Goal: Check status: Check status

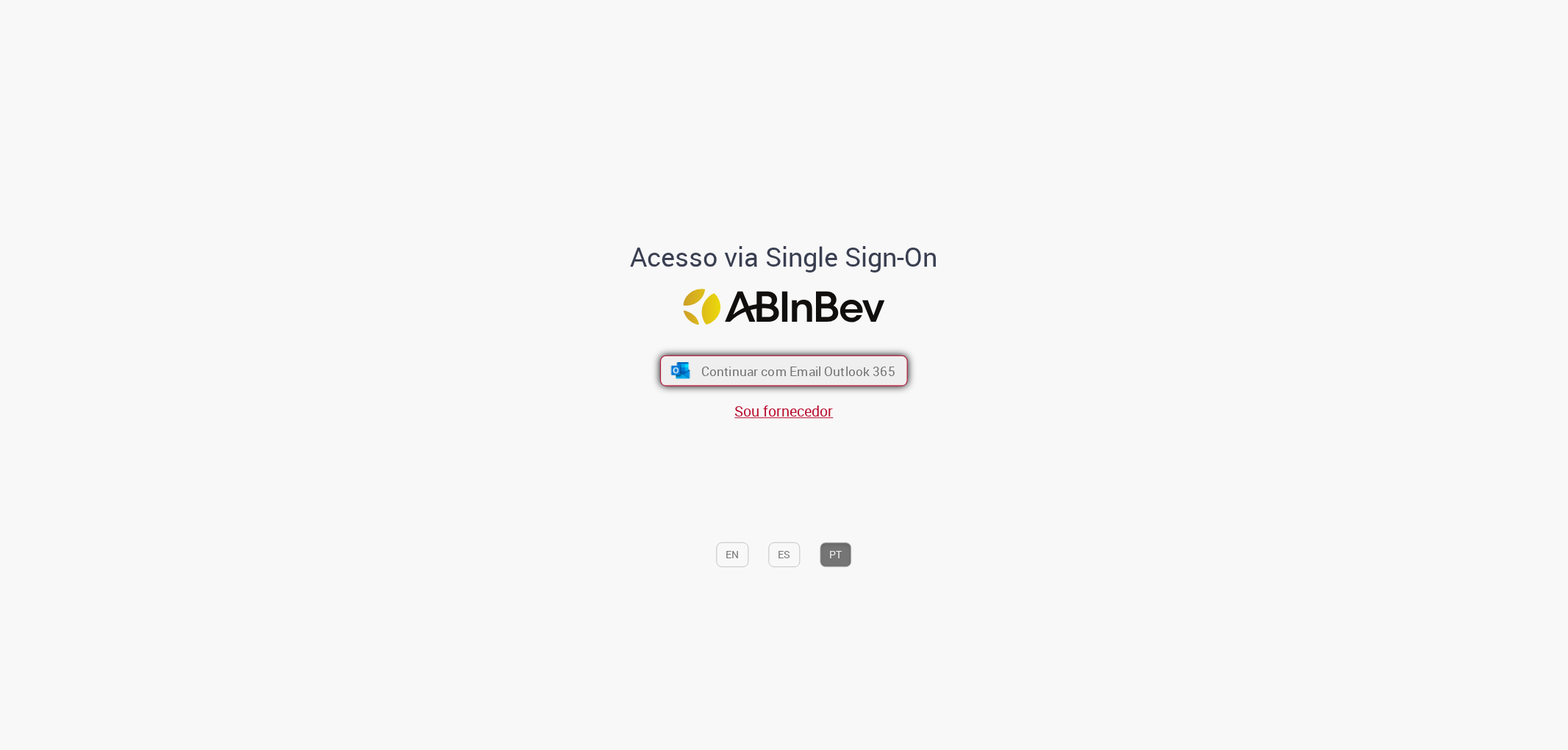
click at [792, 378] on span "Continuar com Email Outlook 365" at bounding box center [799, 371] width 194 height 17
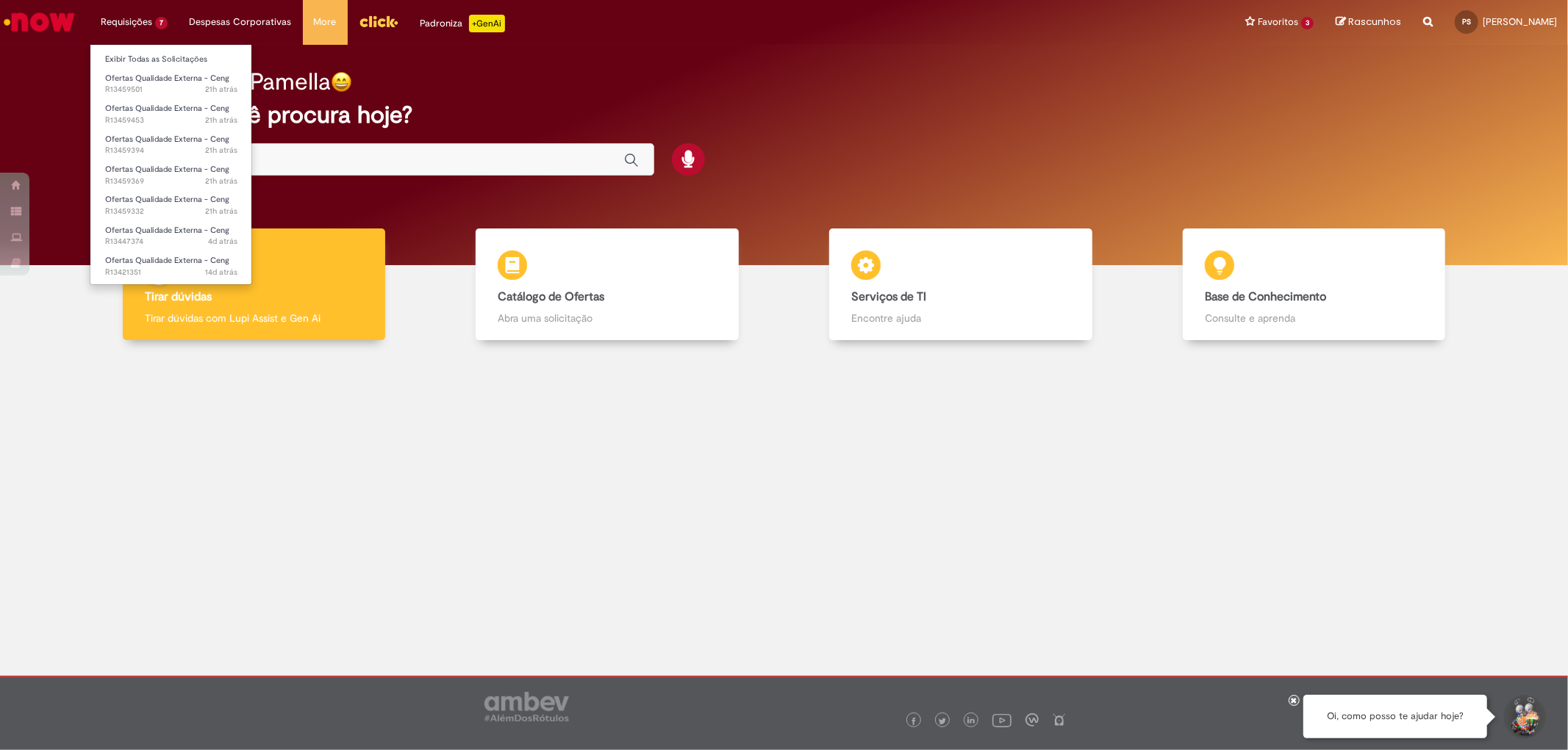
click at [150, 22] on li "Requisições 7 Exibir Todas as Solicitações Ofertas Qualidade Externa - Ceng 21h…" at bounding box center [134, 21] width 89 height 44
click at [154, 85] on span "21h atrás 21 horas atrás R13459501" at bounding box center [171, 90] width 133 height 12
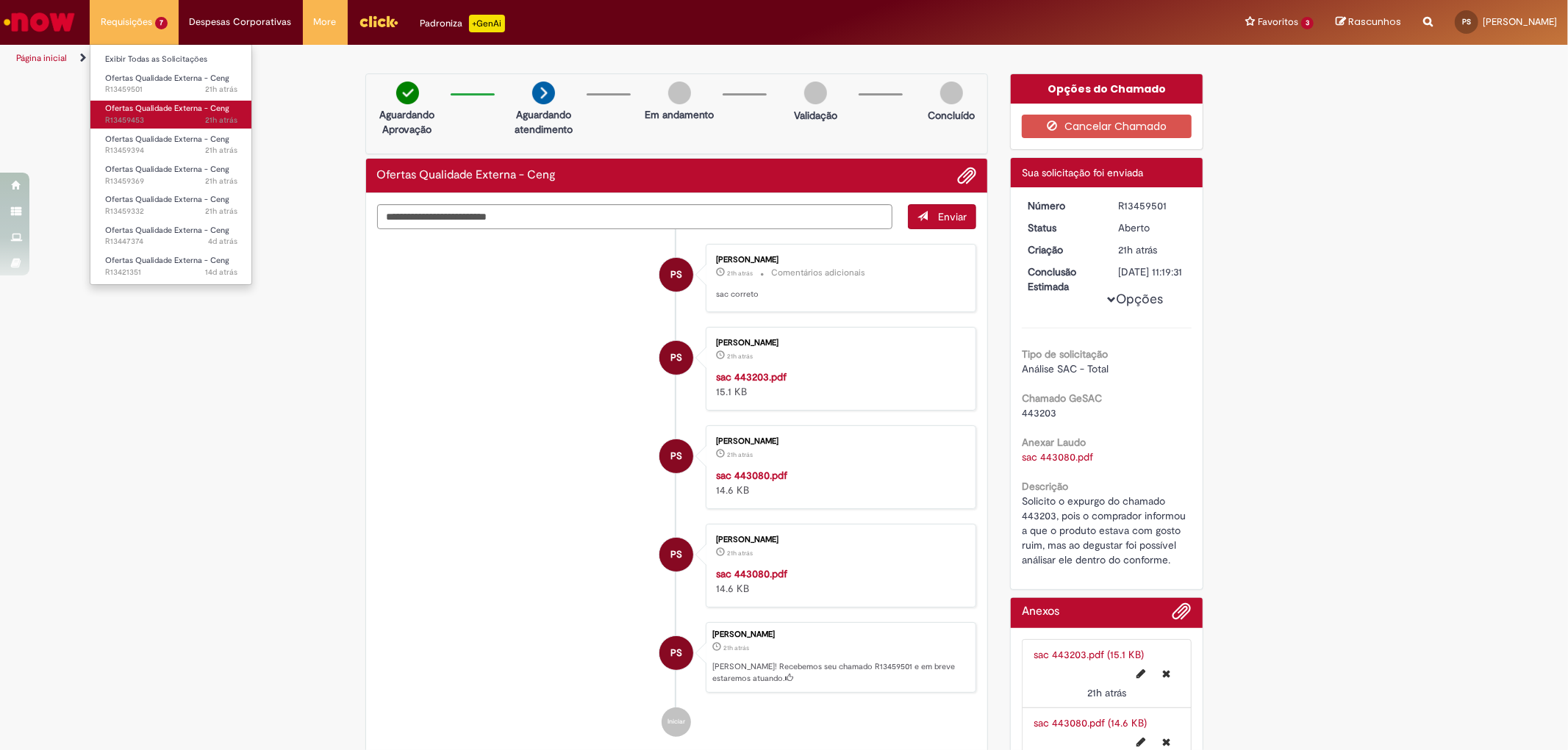
click at [143, 123] on span "21h atrás 21 horas atrás R13459453" at bounding box center [171, 120] width 133 height 12
click at [217, 118] on span "21h atrás" at bounding box center [221, 120] width 33 height 11
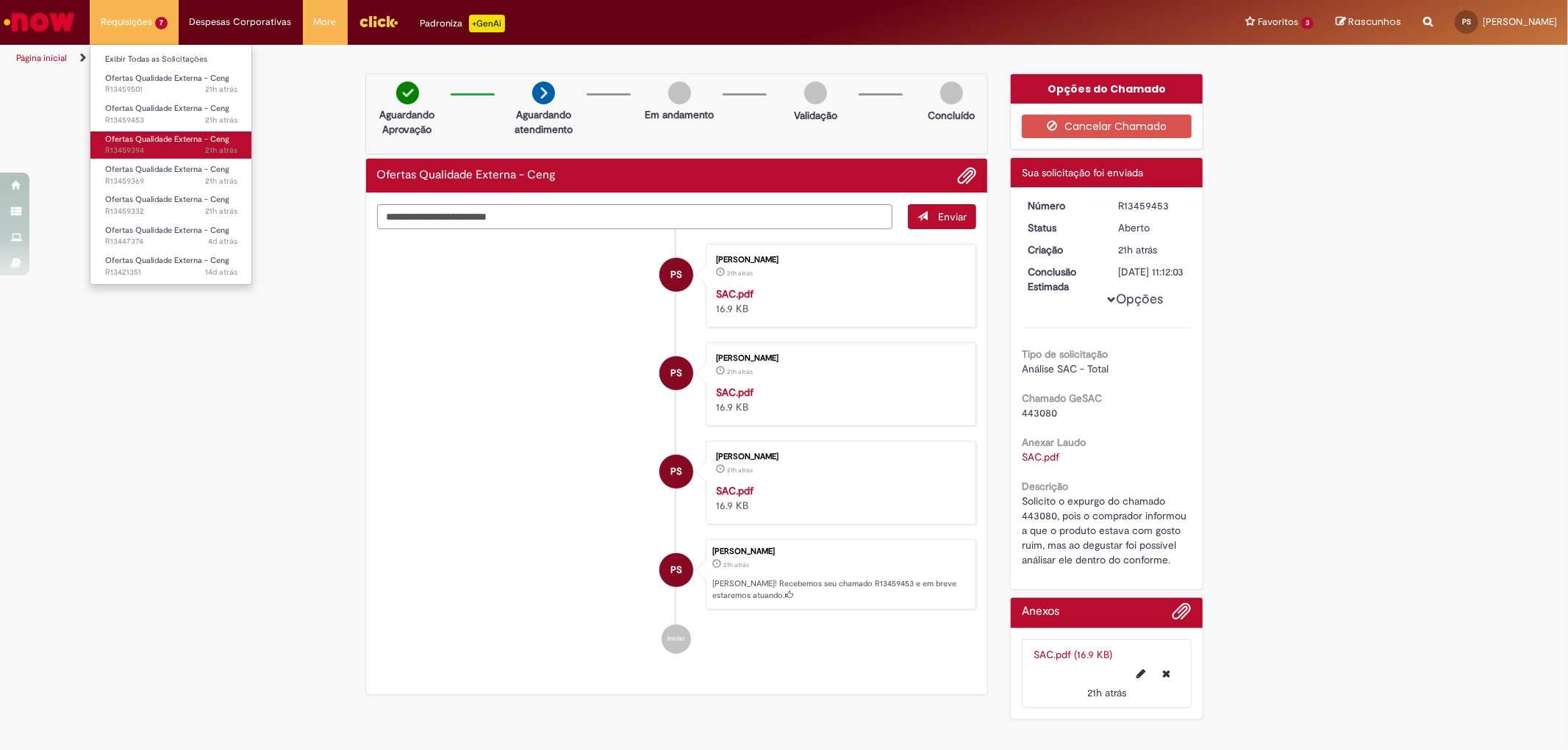
click at [178, 145] on span "21h atrás 21 horas atrás R13459394" at bounding box center [171, 150] width 133 height 12
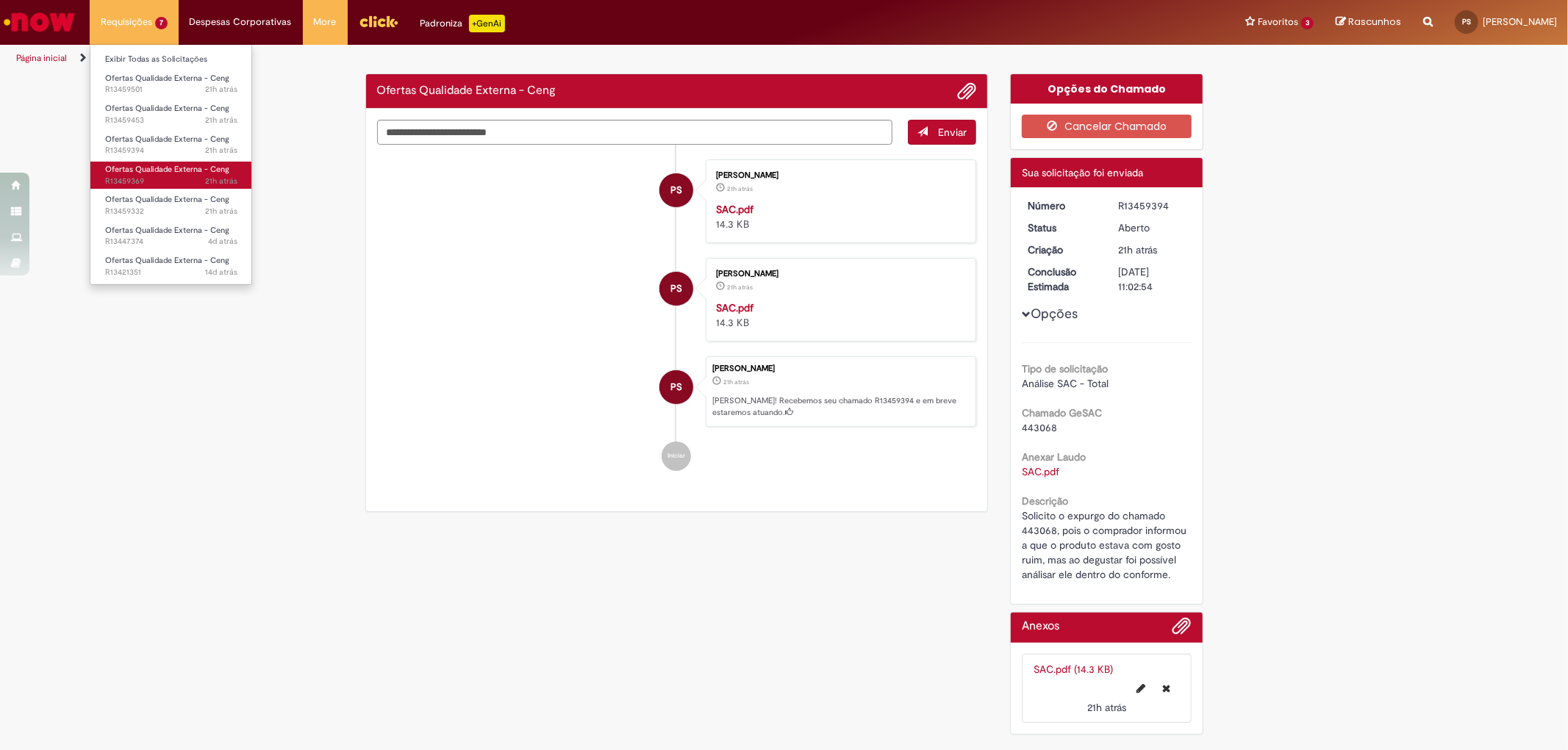
click at [166, 174] on link "Ofertas Qualidade Externa - Ceng 21h atrás 21 horas atrás R13459369" at bounding box center [171, 175] width 162 height 27
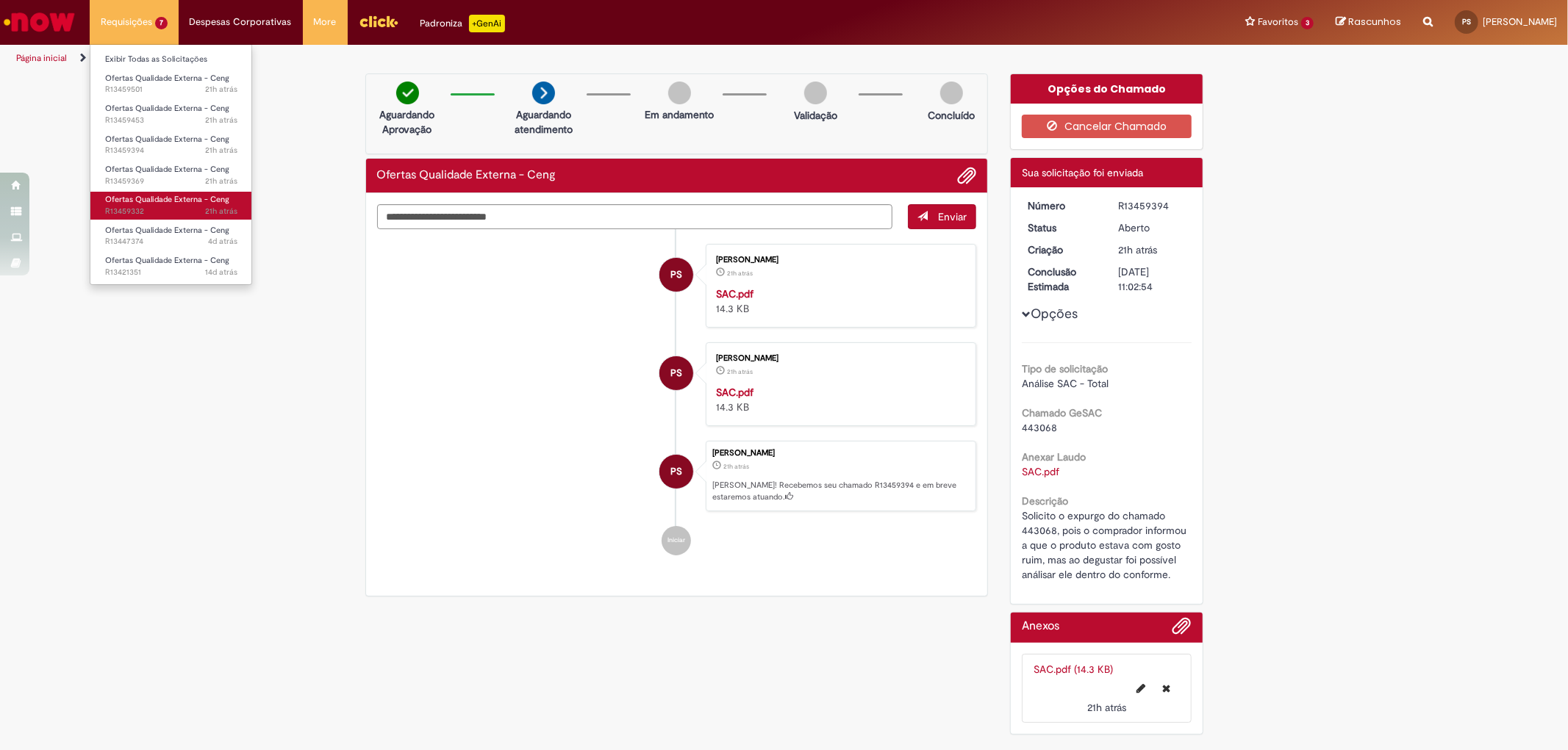
click at [169, 205] on link "Ofertas Qualidade Externa - Ceng 21h atrás 21 horas atrás R13459332" at bounding box center [171, 205] width 162 height 27
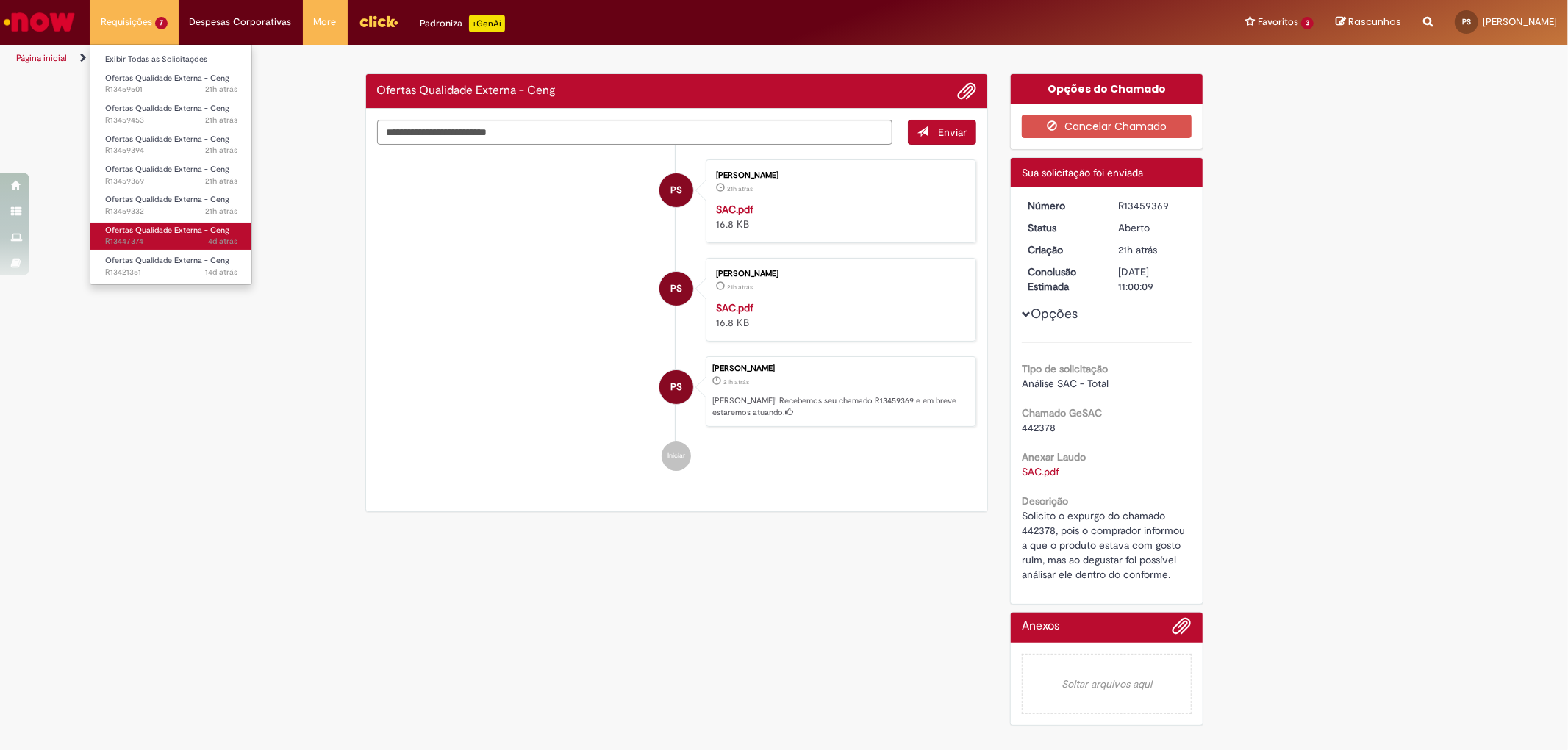
click at [169, 232] on span "Ofertas Qualidade Externa - Ceng" at bounding box center [166, 231] width 124 height 11
click at [164, 253] on link "Ofertas Qualidade Externa - Ceng 14d atrás 14 dias atrás R13421351" at bounding box center [171, 266] width 162 height 27
